Goal: Navigation & Orientation: Find specific page/section

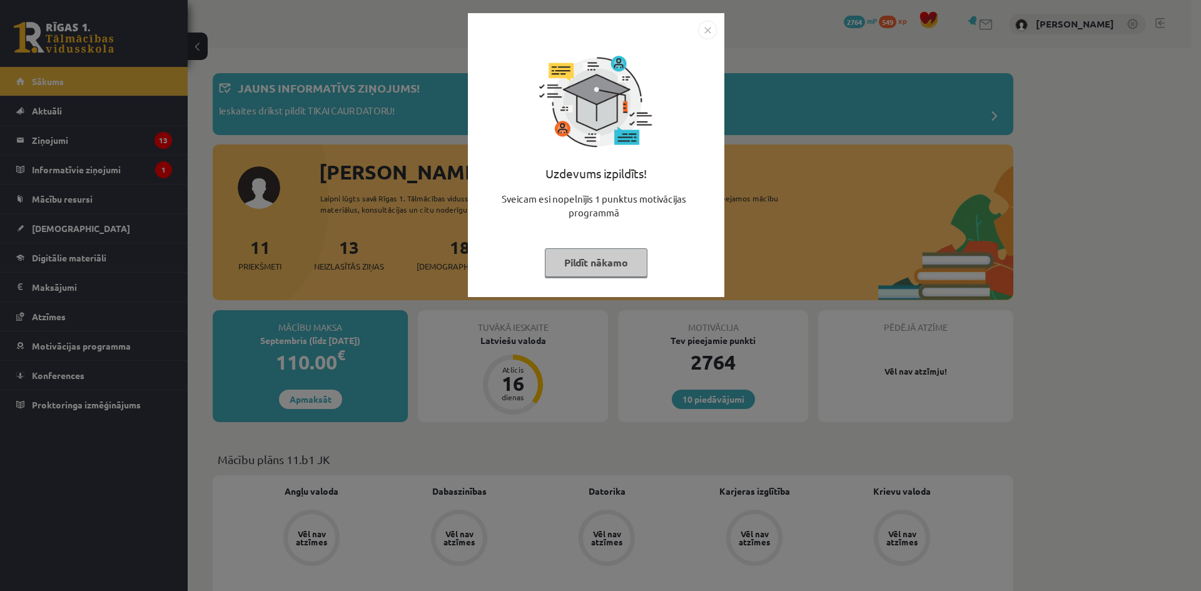
click at [597, 244] on div "Uzdevums izpildīts! Sveicam esi nopelnījis 1 punktus motivācijas programmā Pild…" at bounding box center [595, 164] width 241 height 250
click at [599, 260] on button "Pildīt nākamo" at bounding box center [596, 262] width 103 height 29
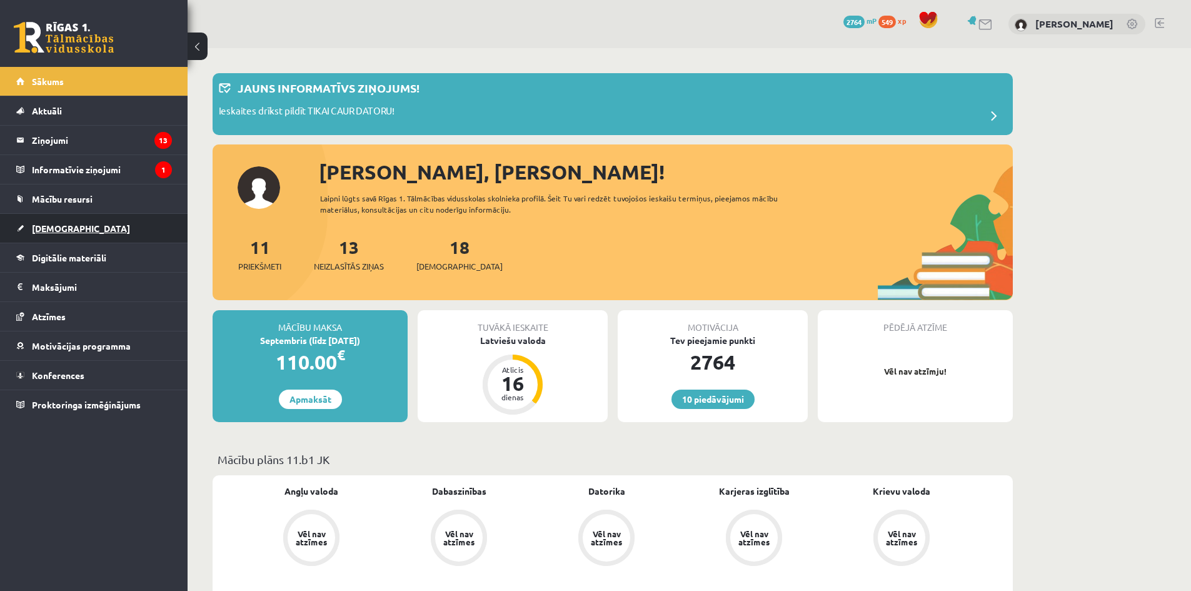
click at [59, 233] on span "[DEMOGRAPHIC_DATA]" at bounding box center [81, 228] width 98 height 11
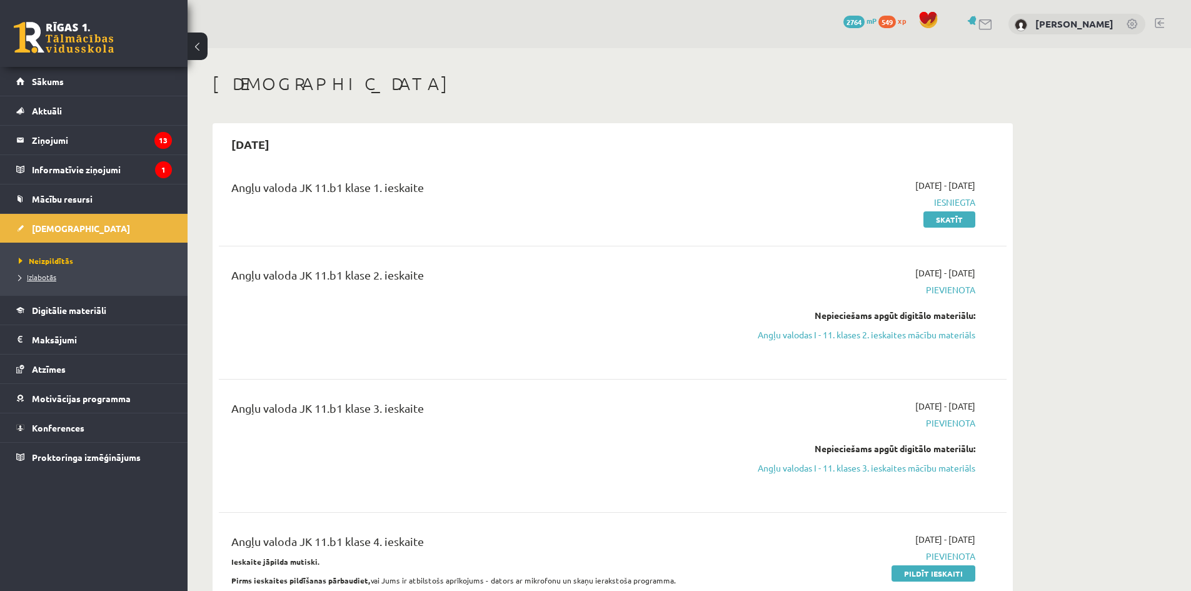
click at [44, 280] on span "Izlabotās" at bounding box center [38, 277] width 38 height 10
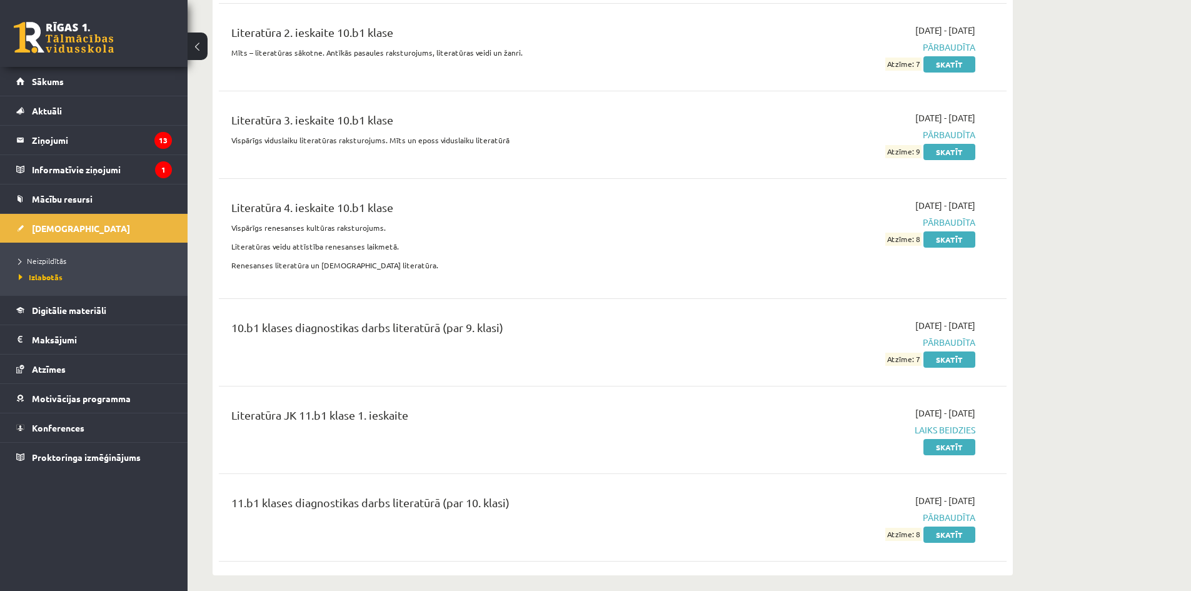
scroll to position [4378, 0]
click at [127, 318] on link "Digitālie materiāli" at bounding box center [94, 310] width 156 height 29
